Goal: Task Accomplishment & Management: Use online tool/utility

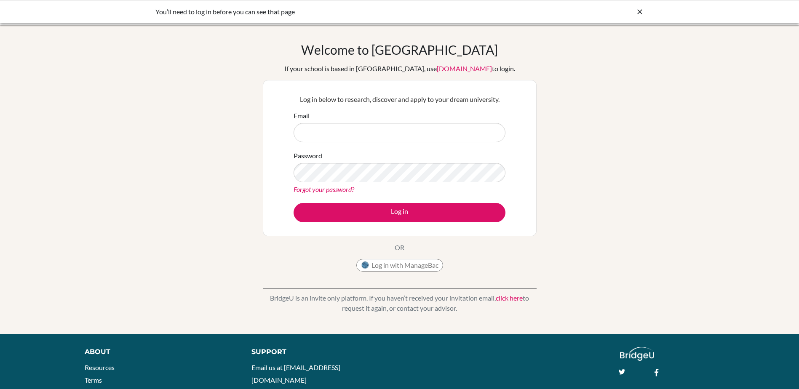
click at [342, 127] on input "Email" at bounding box center [399, 132] width 212 height 19
type input "[EMAIL_ADDRESS][DOMAIN_NAME]"
click at [293, 203] on button "Log in" at bounding box center [399, 212] width 212 height 19
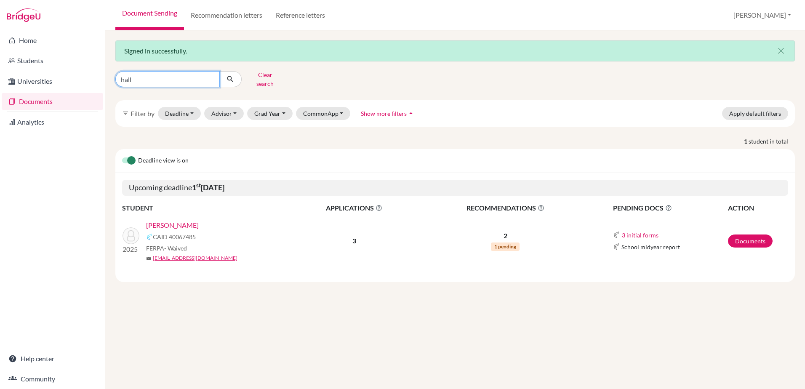
drag, startPoint x: 164, startPoint y: 76, endPoint x: 90, endPoint y: 72, distance: 73.8
click at [87, 71] on div "Home Students Universities Documents Analytics Help center Community Document S…" at bounding box center [402, 194] width 805 height 389
type input "busr"
click button "submit" at bounding box center [230, 79] width 22 height 16
drag, startPoint x: 176, startPoint y: 75, endPoint x: 108, endPoint y: 75, distance: 67.8
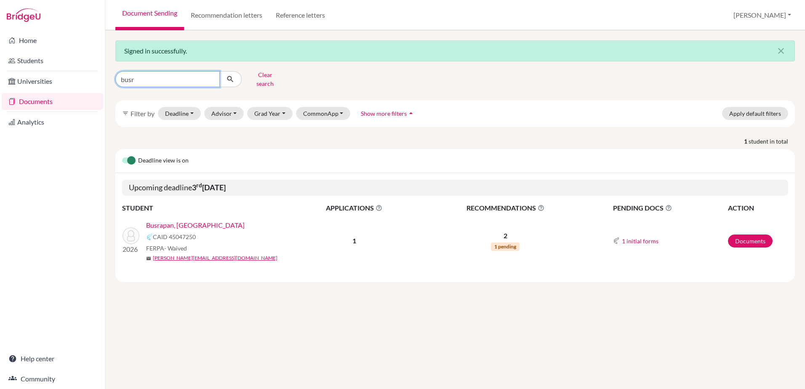
click at [108, 75] on div "Signed in successfully. close busr Clear search filter_list Filter by Deadline …" at bounding box center [455, 209] width 700 height 359
type input "[PERSON_NAME]"
click button "submit" at bounding box center [230, 79] width 22 height 16
drag, startPoint x: 173, startPoint y: 79, endPoint x: 112, endPoint y: 71, distance: 61.5
click at [112, 71] on div "[PERSON_NAME] search" at bounding box center [224, 79] width 231 height 22
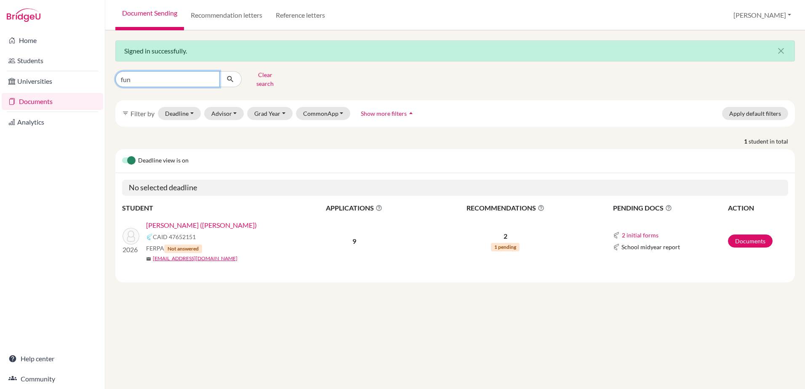
type input "[PERSON_NAME]"
click button "submit" at bounding box center [230, 79] width 22 height 16
drag, startPoint x: 171, startPoint y: 71, endPoint x: 176, endPoint y: 73, distance: 5.5
click at [109, 69] on div "[PERSON_NAME] Clear search" at bounding box center [224, 79] width 231 height 22
type input "hall"
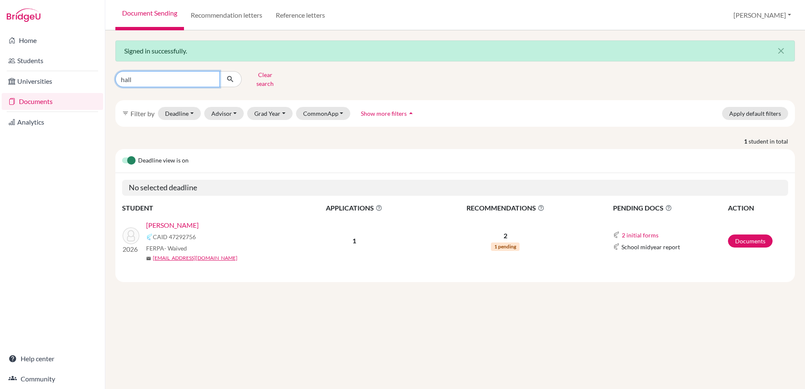
click button "submit" at bounding box center [230, 79] width 22 height 16
drag, startPoint x: 160, startPoint y: 83, endPoint x: 76, endPoint y: 76, distance: 84.1
click at [76, 76] on div "Home Students Universities Documents Analytics Help center Community Document S…" at bounding box center [402, 194] width 805 height 389
type input "[PERSON_NAME]"
click button "submit" at bounding box center [230, 79] width 22 height 16
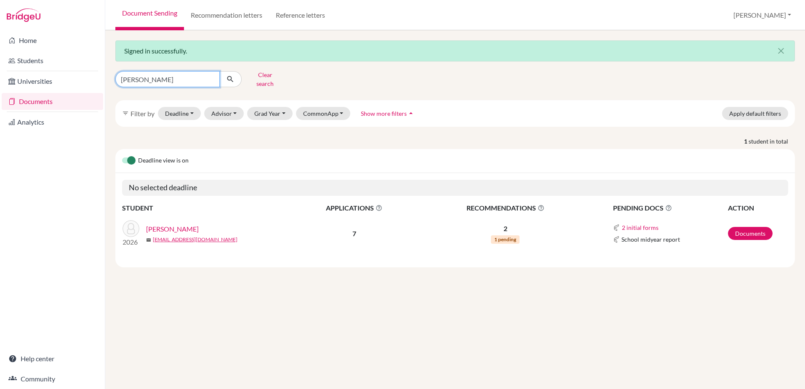
drag, startPoint x: 147, startPoint y: 80, endPoint x: 119, endPoint y: 77, distance: 28.8
click at [118, 77] on input "[PERSON_NAME]" at bounding box center [167, 79] width 104 height 16
type input "[PERSON_NAME]"
click button "submit" at bounding box center [230, 79] width 22 height 16
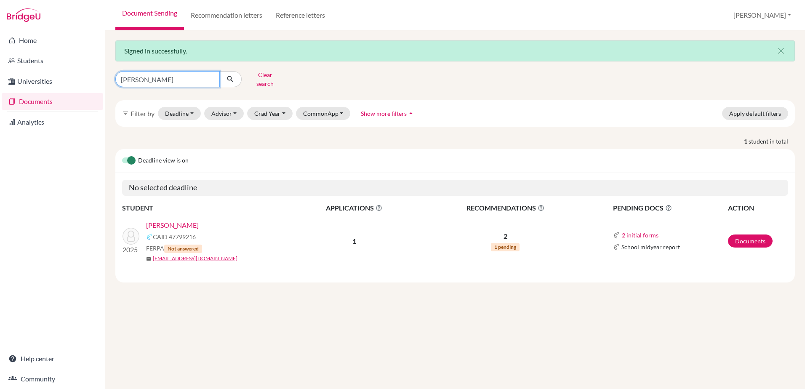
drag, startPoint x: 155, startPoint y: 77, endPoint x: 112, endPoint y: 76, distance: 43.4
click at [112, 76] on div "[PERSON_NAME] Clear search" at bounding box center [224, 79] width 231 height 22
